Goal: Navigation & Orientation: Find specific page/section

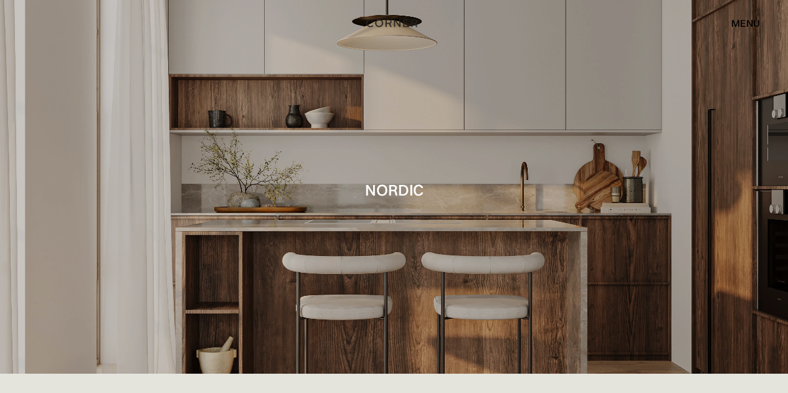
click at [750, 22] on div "menu" at bounding box center [746, 23] width 29 height 10
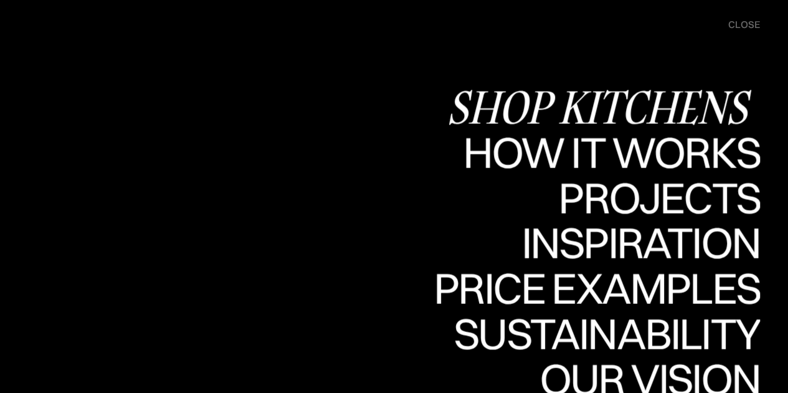
click at [615, 100] on div "Shop Kitchens" at bounding box center [604, 107] width 314 height 44
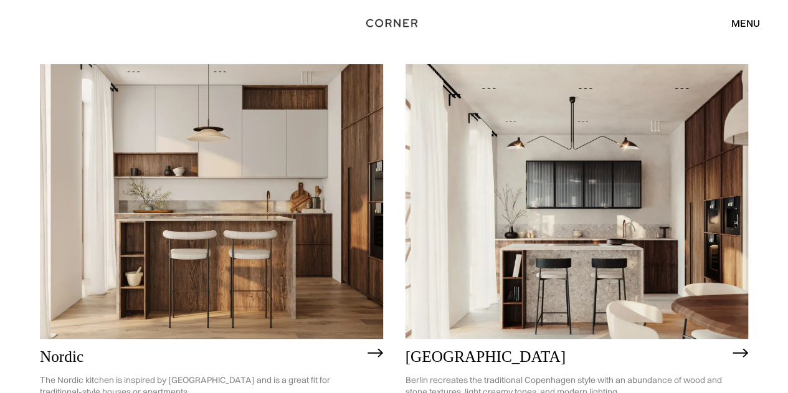
scroll to position [150, 0]
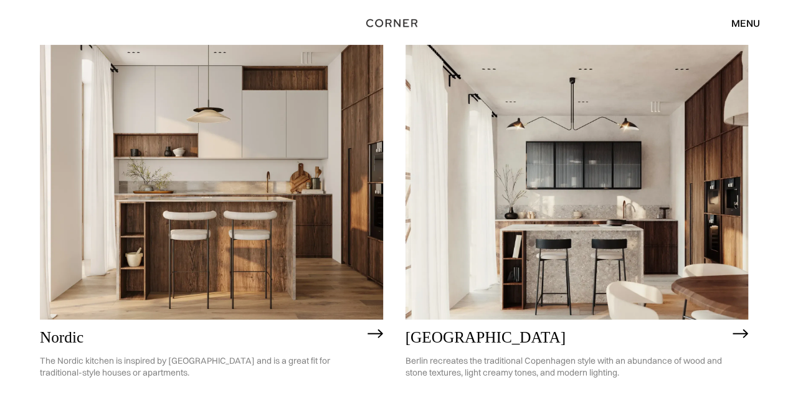
click at [328, 224] on img at bounding box center [211, 182] width 343 height 274
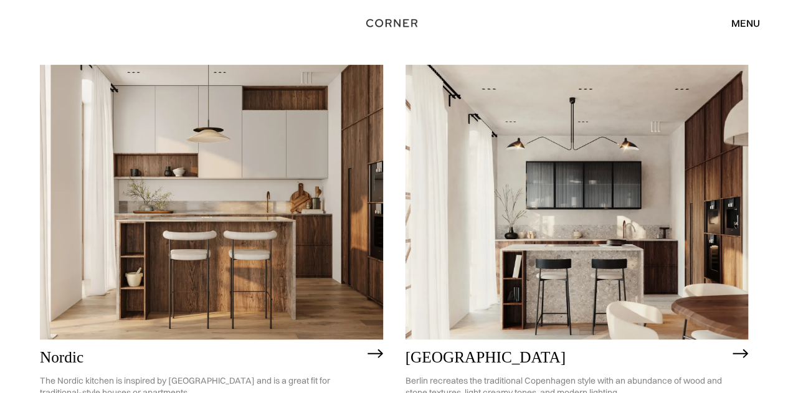
scroll to position [122, 0]
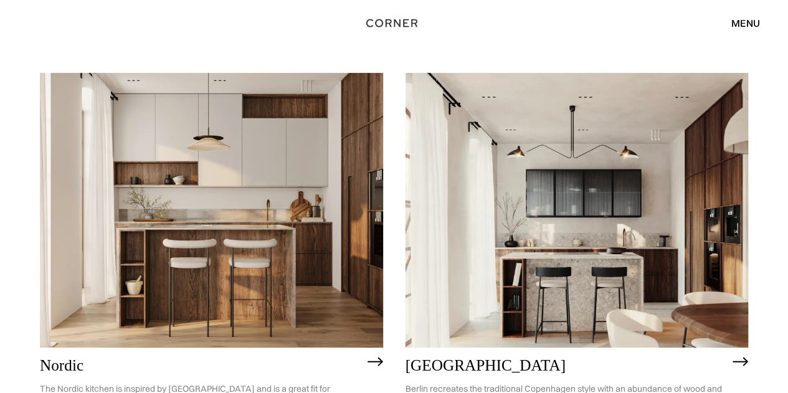
click at [298, 230] on img at bounding box center [211, 210] width 343 height 274
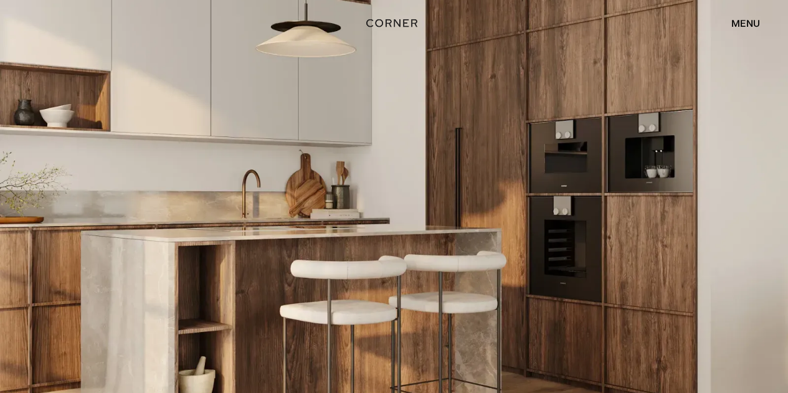
scroll to position [2465, 0]
